Goal: Task Accomplishment & Management: Use online tool/utility

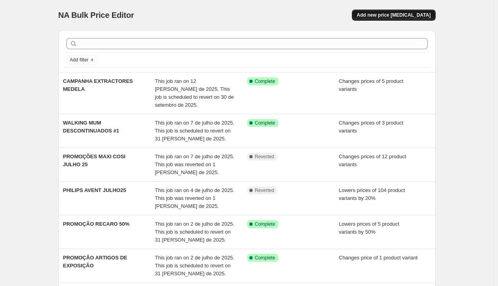
click at [396, 17] on span "Add new price change job" at bounding box center [394, 15] width 74 height 6
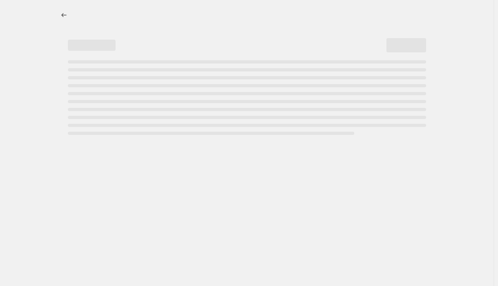
select select "percentage"
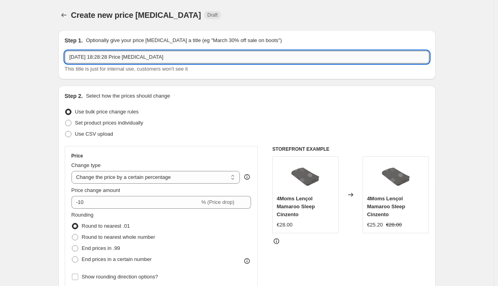
click at [107, 54] on input "14/08/2025, 18:28:28 Price change job" at bounding box center [247, 57] width 364 height 13
drag, startPoint x: 124, startPoint y: 55, endPoint x: -3, endPoint y: 55, distance: 127.0
click at [0, 55] on html "Home Settings Plans Skip to content Create new price change job. This page is r…" at bounding box center [249, 143] width 498 height 286
type input "MIOS CHROME BROWN SOHO GREY"
click at [106, 123] on span "Set product prices individually" at bounding box center [109, 123] width 68 height 6
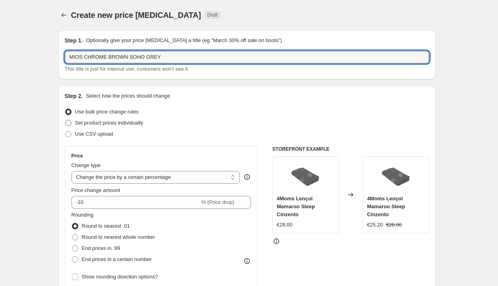
click at [66, 120] on input "Set product prices individually" at bounding box center [65, 120] width 0 height 0
radio input "true"
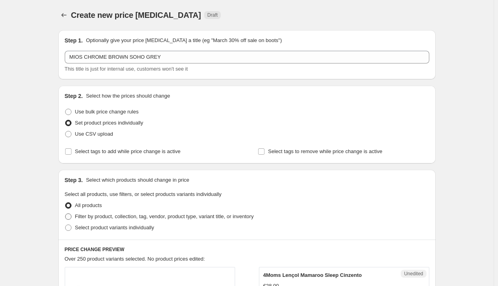
click at [116, 218] on span "Filter by product, collection, tag, vendor, product type, variant title, or inv…" at bounding box center [164, 217] width 179 height 6
click at [66, 214] on input "Filter by product, collection, tag, vendor, product type, variant title, or inv…" at bounding box center [65, 214] width 0 height 0
radio input "true"
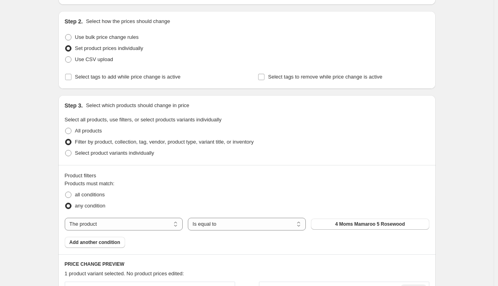
scroll to position [88, 0]
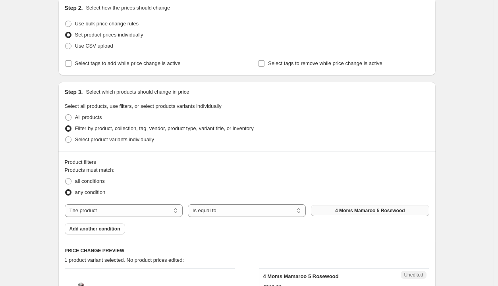
click at [374, 213] on span "4 Moms Mamaroo 5 Rosewood" at bounding box center [369, 211] width 69 height 6
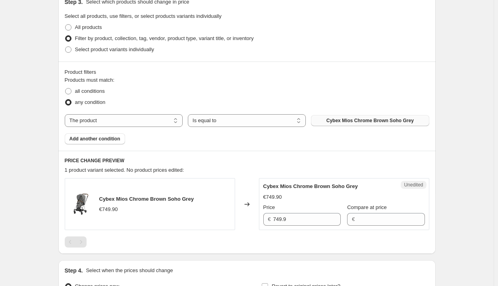
scroll to position [268, 0]
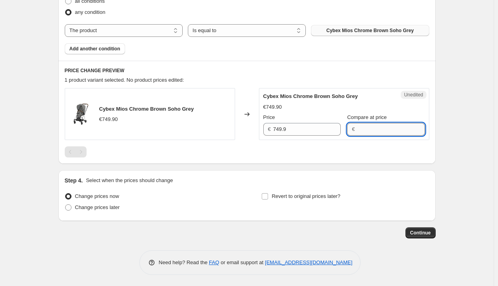
click at [374, 126] on input "Compare at price" at bounding box center [390, 129] width 67 height 13
type input "749.90"
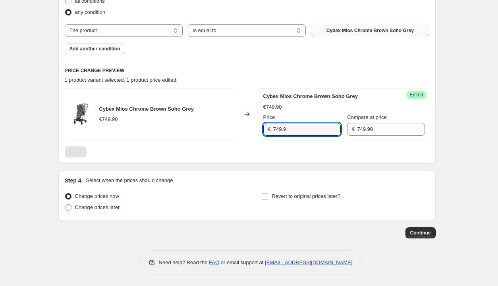
drag, startPoint x: 306, startPoint y: 131, endPoint x: 244, endPoint y: 130, distance: 61.9
click at [244, 130] on div "Cybex Mios Chrome Brown Soho Grey €749.90 Changed to Success Edited Cybex Mios …" at bounding box center [247, 114] width 364 height 52
type input "599"
click at [102, 209] on span "Change prices later" at bounding box center [97, 207] width 45 height 6
click at [66, 205] on input "Change prices later" at bounding box center [65, 204] width 0 height 0
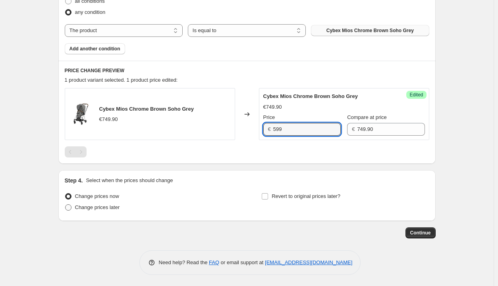
radio input "true"
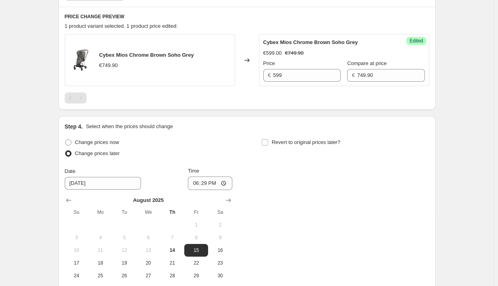
scroll to position [344, 0]
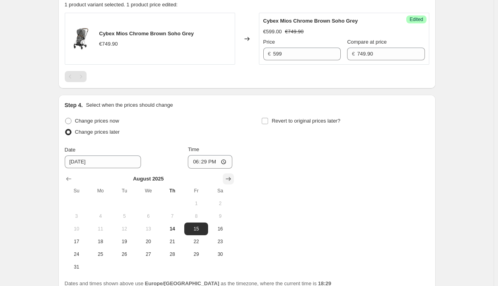
click at [231, 178] on icon "Show next month, September 2025" at bounding box center [228, 179] width 8 height 8
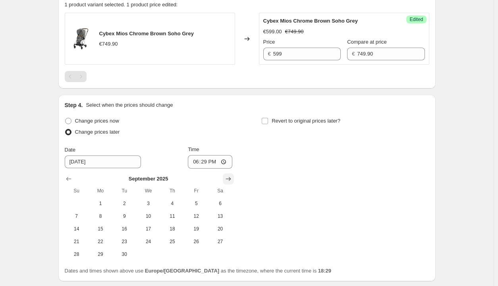
click at [231, 178] on icon "Show next month, October 2025" at bounding box center [228, 179] width 8 height 8
click at [198, 261] on div "Change prices now Change prices later Date 8/15/2025 Time 18:29 October 2025 Su…" at bounding box center [247, 196] width 364 height 160
click at [199, 254] on span "31" at bounding box center [195, 254] width 17 height 6
type input "10/31/2025"
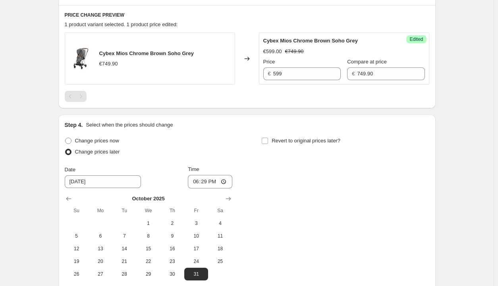
scroll to position [327, 0]
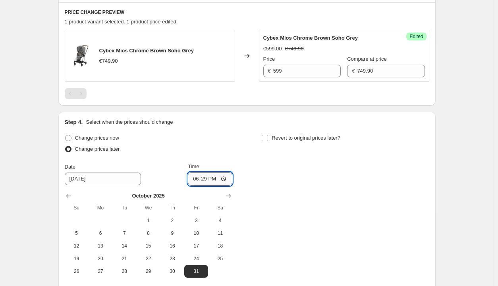
click at [207, 179] on input "18:29" at bounding box center [210, 178] width 44 height 13
type input "23:59"
click at [259, 185] on div "Change prices now Change prices later Date 10/31/2025 Time 23:59 October 2025 S…" at bounding box center [247, 205] width 364 height 145
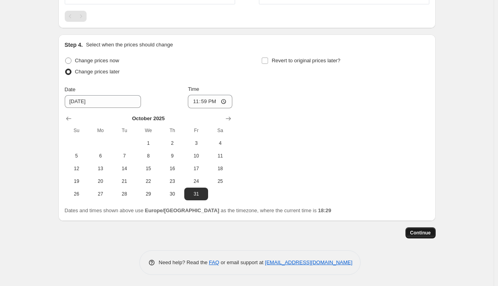
click at [428, 236] on button "Continue" at bounding box center [420, 232] width 30 height 11
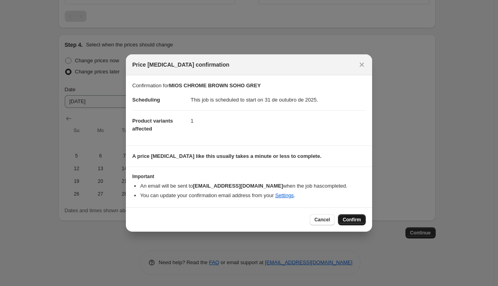
click at [355, 215] on button "Confirm" at bounding box center [352, 219] width 28 height 11
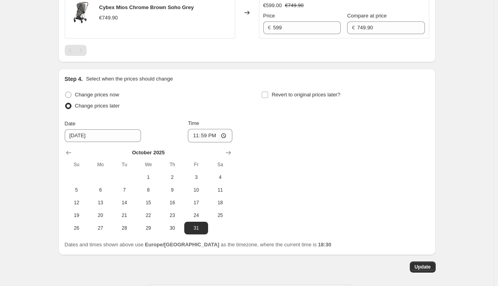
scroll to position [423, 0]
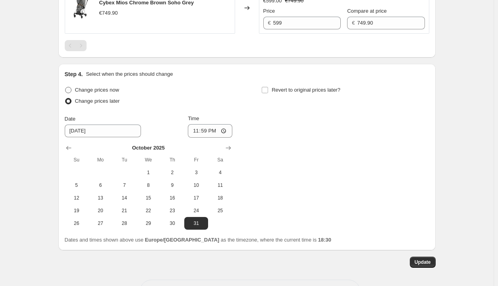
click at [97, 90] on span "Change prices now" at bounding box center [97, 90] width 44 height 6
click at [66, 87] on input "Change prices now" at bounding box center [65, 87] width 0 height 0
radio input "true"
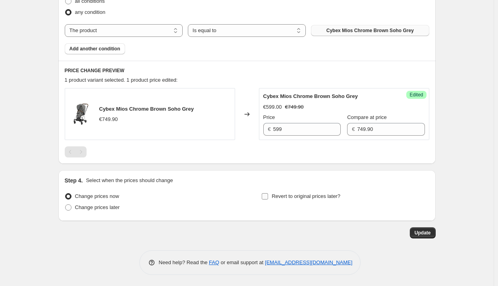
click at [280, 197] on span "Revert to original prices later?" at bounding box center [306, 196] width 69 height 6
click at [268, 197] on input "Revert to original prices later?" at bounding box center [265, 196] width 6 height 6
checkbox input "true"
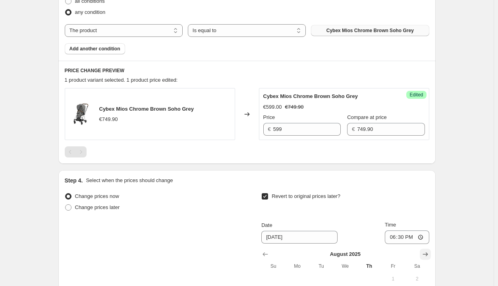
click at [429, 256] on icon "Show next month, September 2025" at bounding box center [425, 255] width 8 height 8
click at [429, 256] on icon "Show next month, October 2025" at bounding box center [425, 255] width 8 height 8
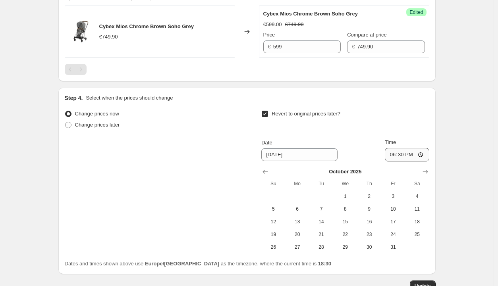
scroll to position [423, 0]
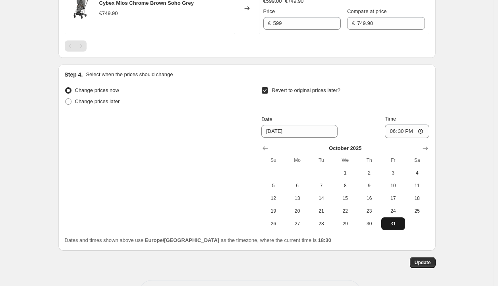
click at [393, 223] on span "31" at bounding box center [392, 224] width 17 height 6
type input "10/31/2025"
click at [407, 129] on input "18:30" at bounding box center [407, 131] width 44 height 13
type input "23:59"
click at [418, 260] on span "Update" at bounding box center [422, 263] width 16 height 6
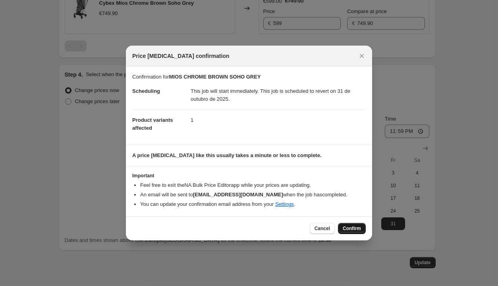
click at [346, 224] on button "Confirm" at bounding box center [352, 228] width 28 height 11
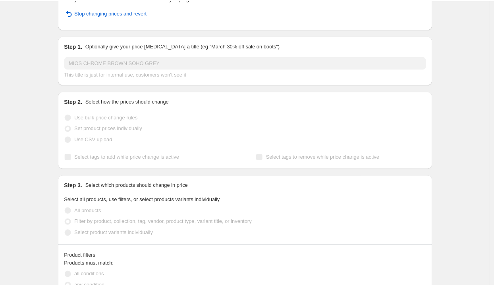
scroll to position [0, 0]
